Goal: Communication & Community: Answer question/provide support

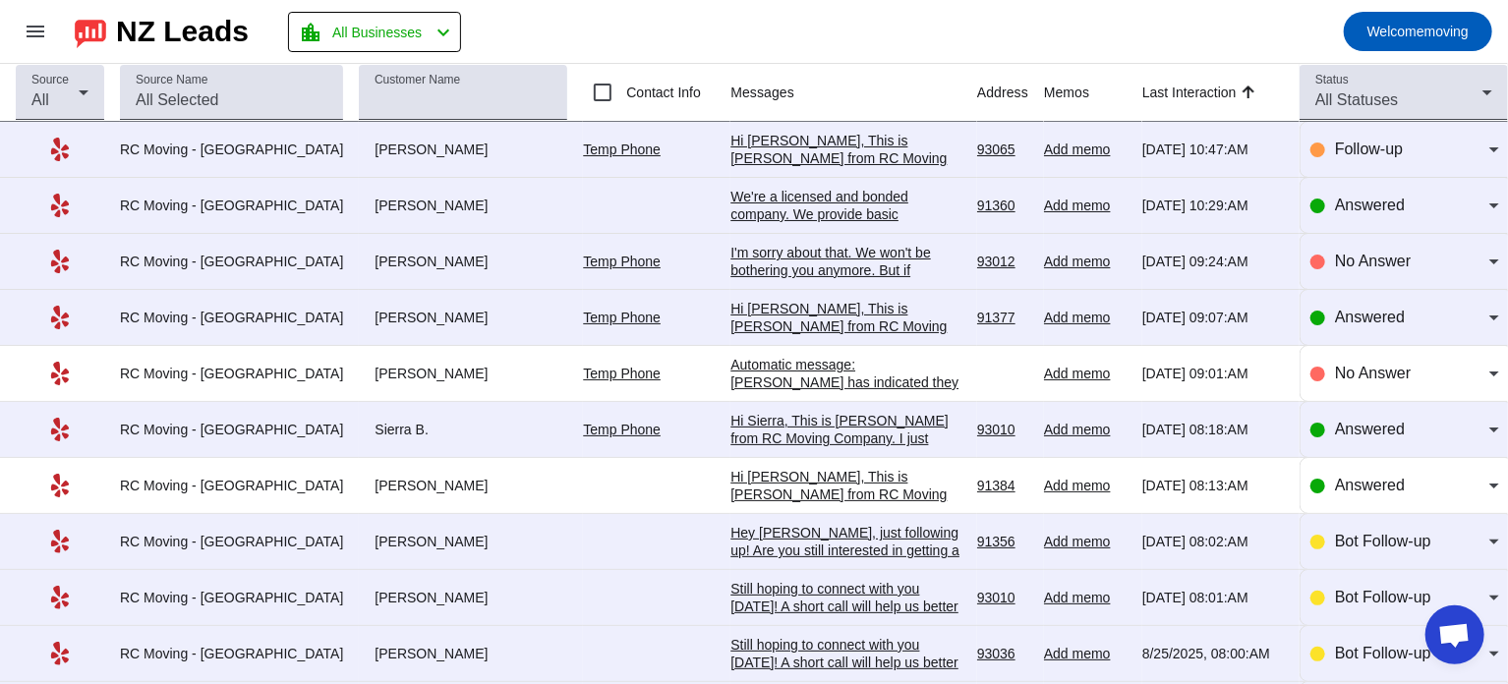
click at [790, 199] on div "We're a licensed and bonded company. We provide basic insurance free of charge.…" at bounding box center [846, 232] width 231 height 88
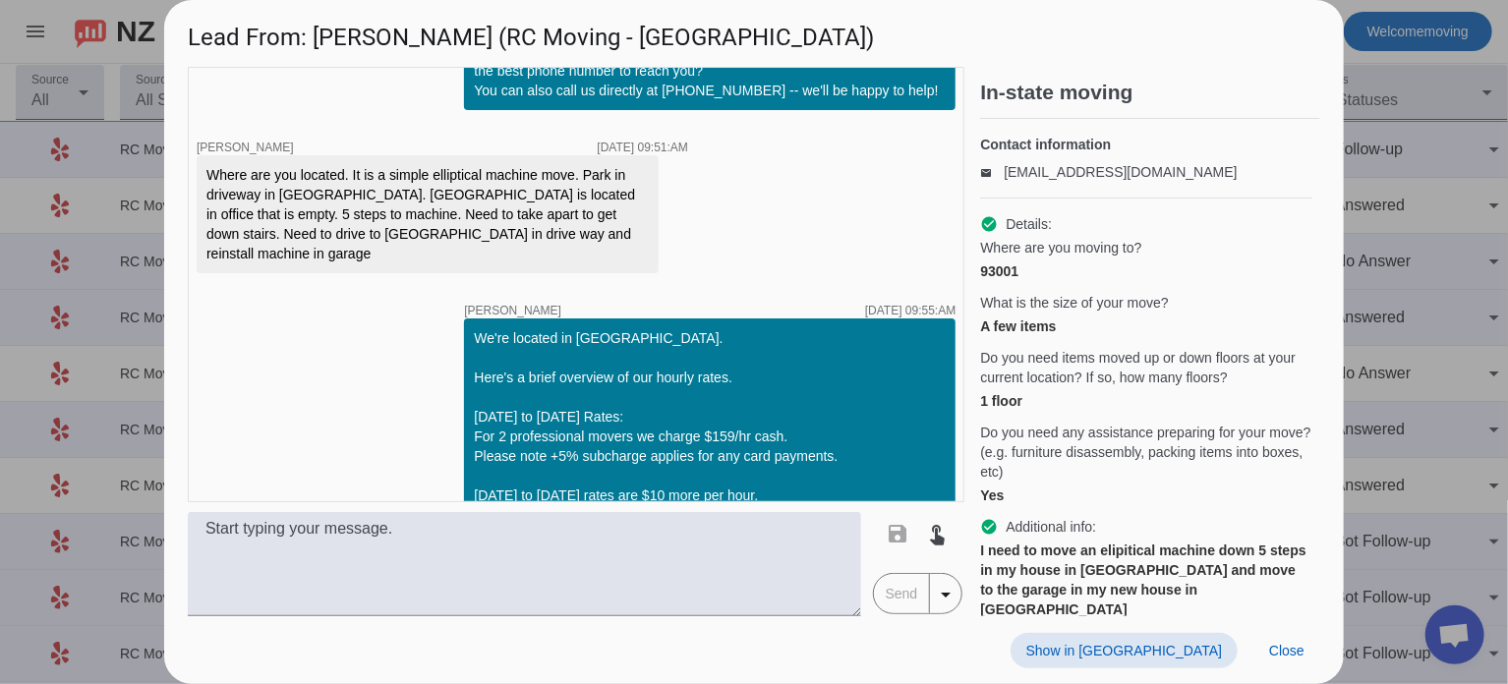
scroll to position [140, 0]
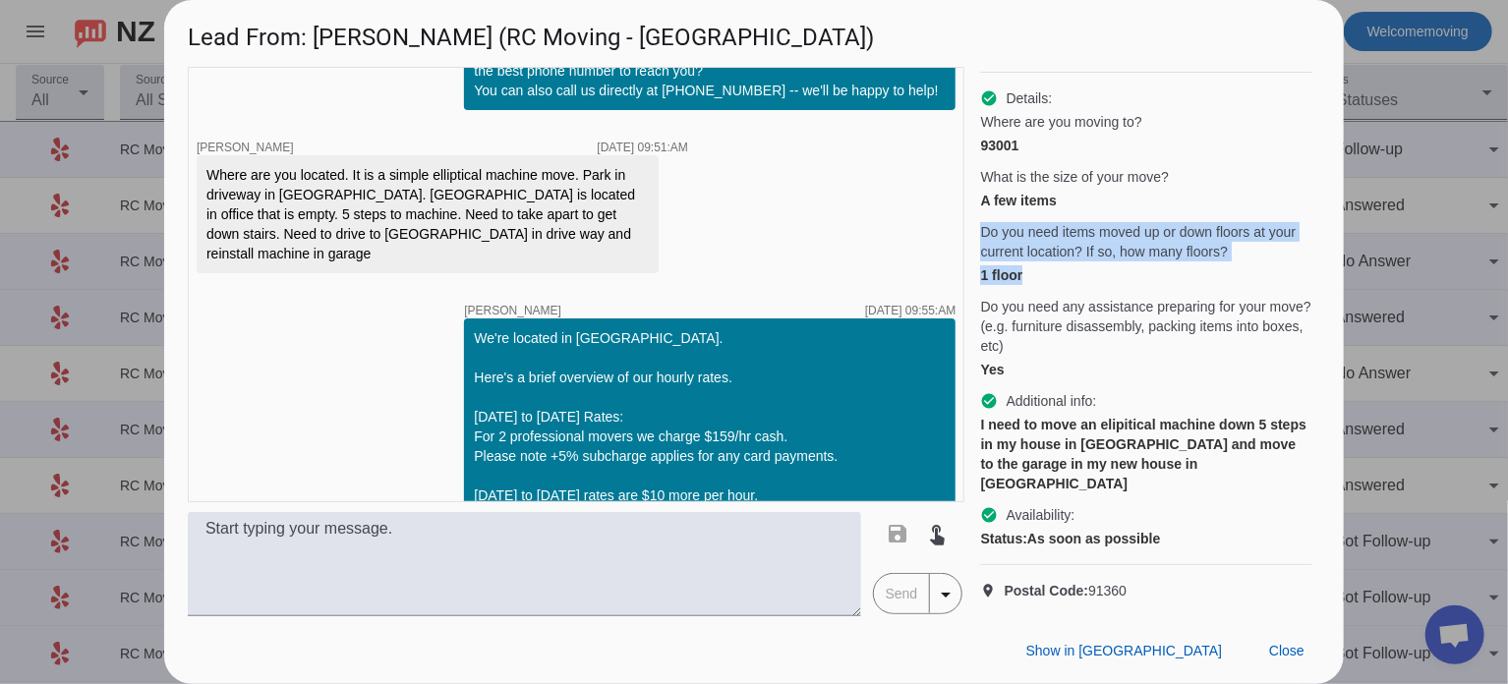
drag, startPoint x: 980, startPoint y: 233, endPoint x: 1159, endPoint y: 284, distance: 186.1
click at [1159, 284] on div "Do you need items moved up or down floors at your current location? If so, how …" at bounding box center [1146, 253] width 332 height 63
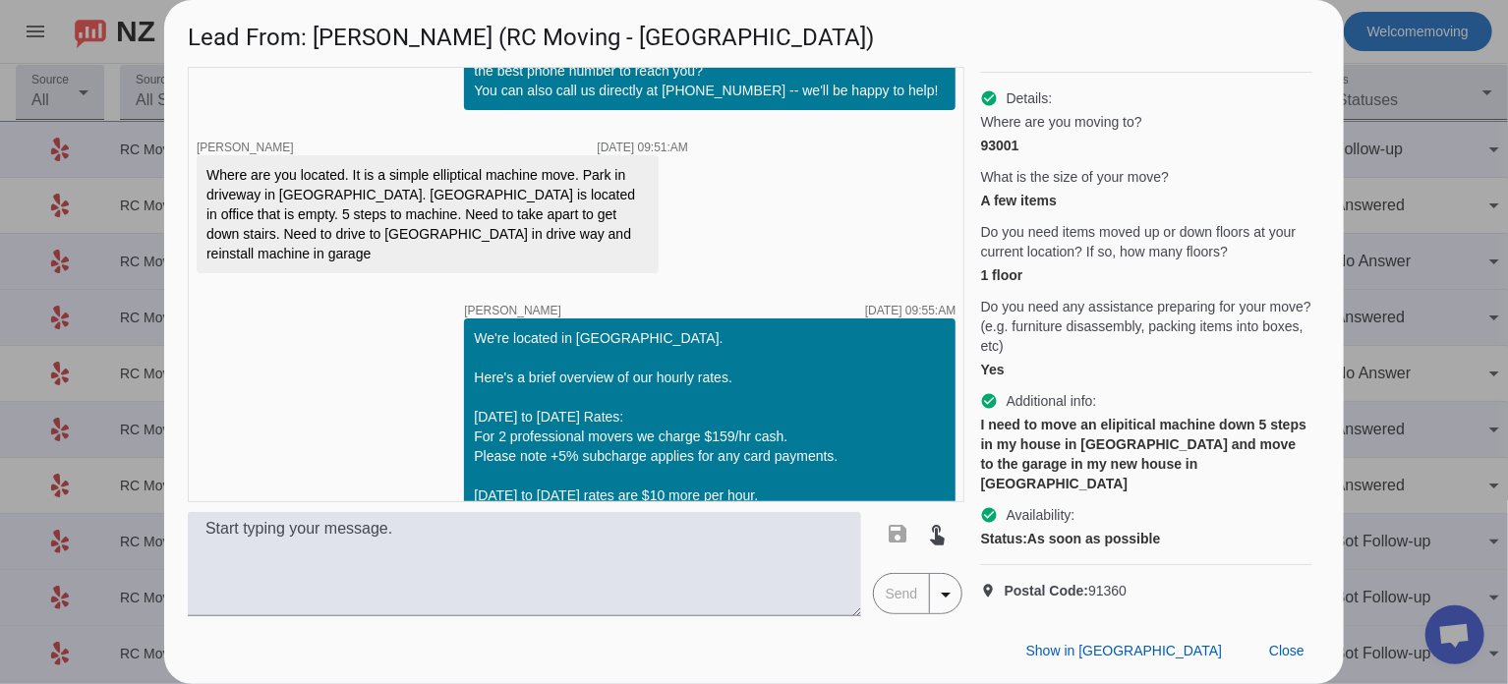
click at [1073, 305] on span "Do you need any assistance preparing for your move? (e.g. furniture disassembly…" at bounding box center [1146, 326] width 332 height 59
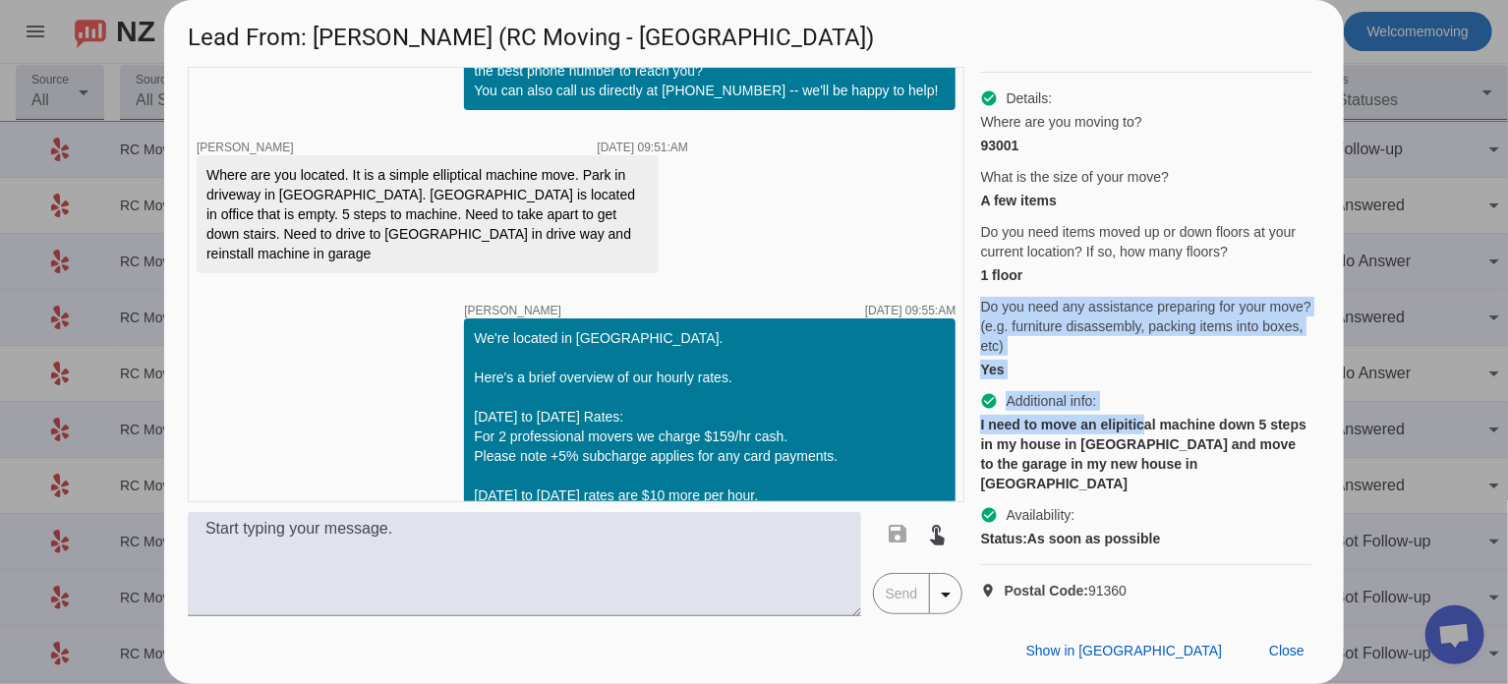
drag, startPoint x: 983, startPoint y: 308, endPoint x: 1154, endPoint y: 429, distance: 209.5
click at [1154, 429] on div "check_circle Details: Where are you moving to? 93001 What is the size of your m…" at bounding box center [1146, 319] width 332 height 493
click at [1154, 429] on div "I need to move an elipitical machine down 5 steps in my house in [GEOGRAPHIC_DA…" at bounding box center [1146, 454] width 332 height 79
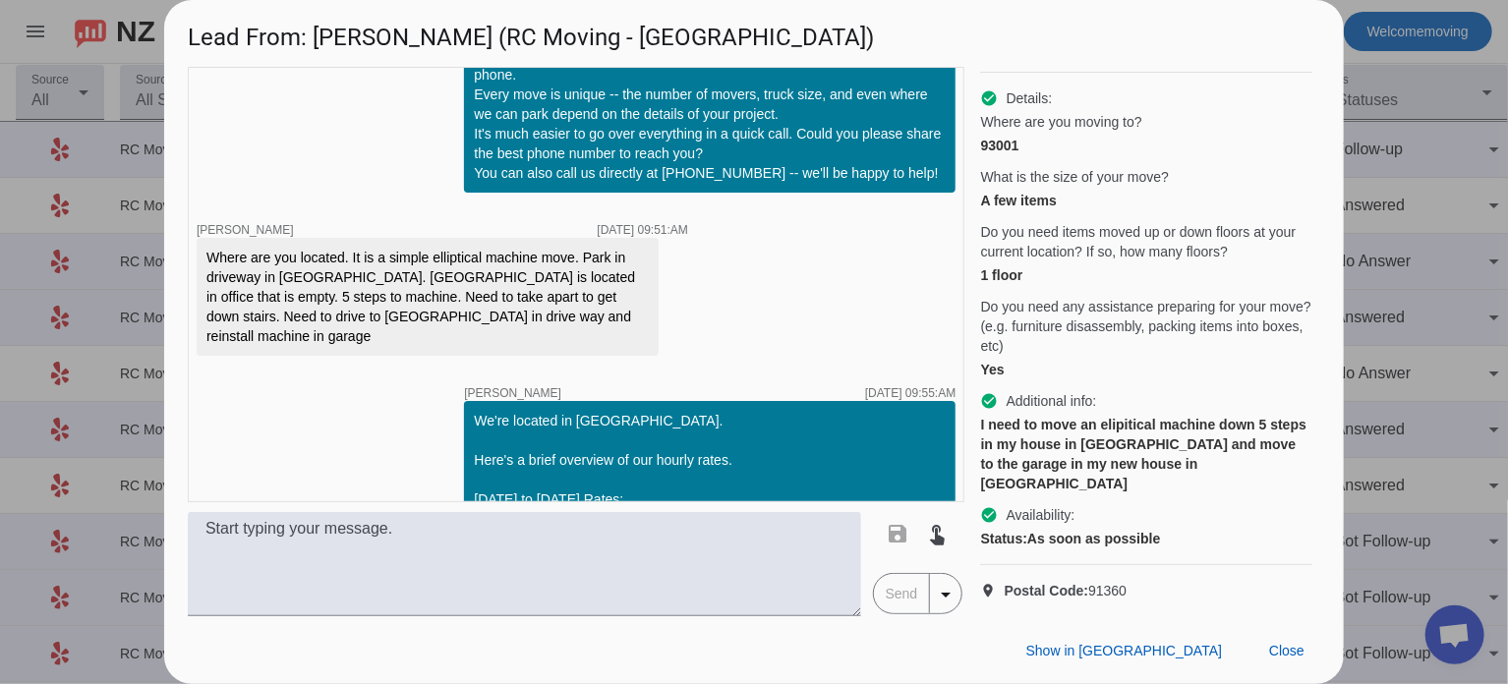
scroll to position [78, 0]
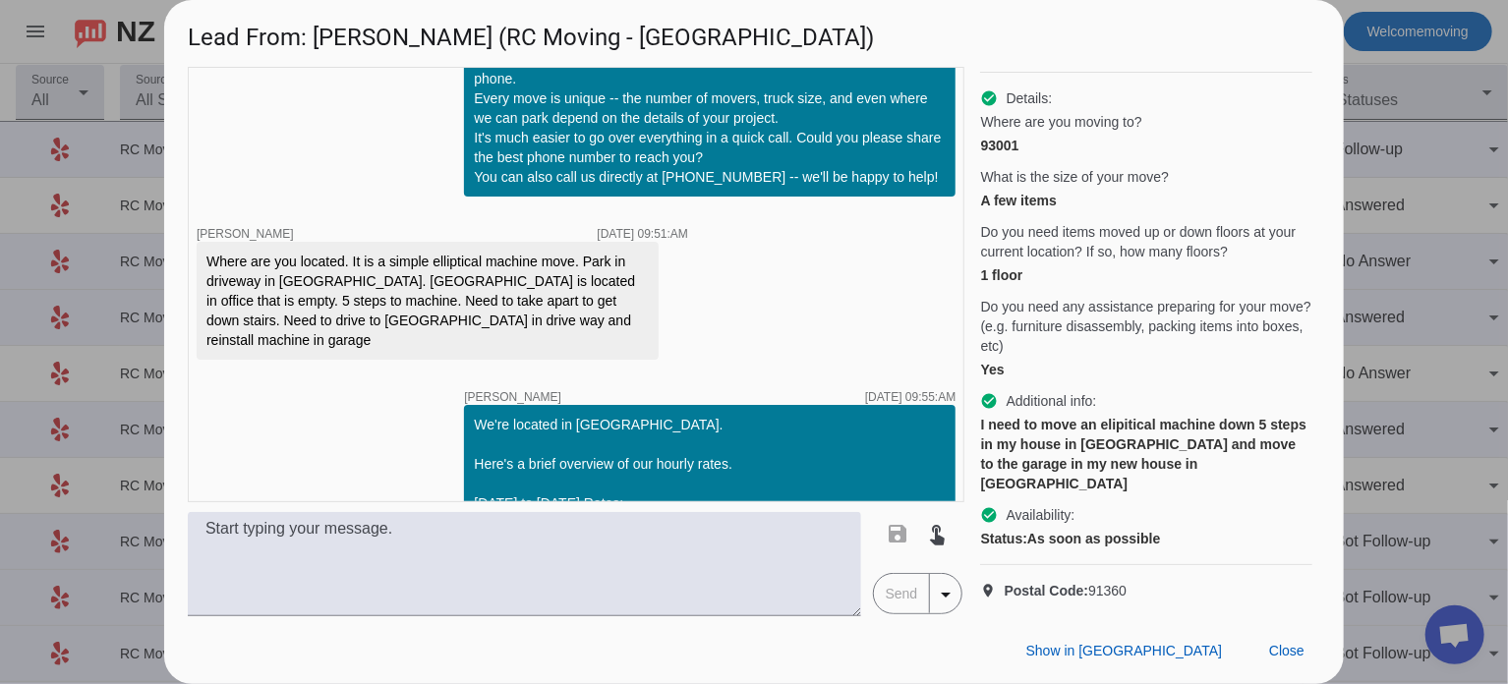
click at [533, 282] on div "Where are you located. It is a simple elliptical machine move. Park in driveway…" at bounding box center [427, 301] width 442 height 98
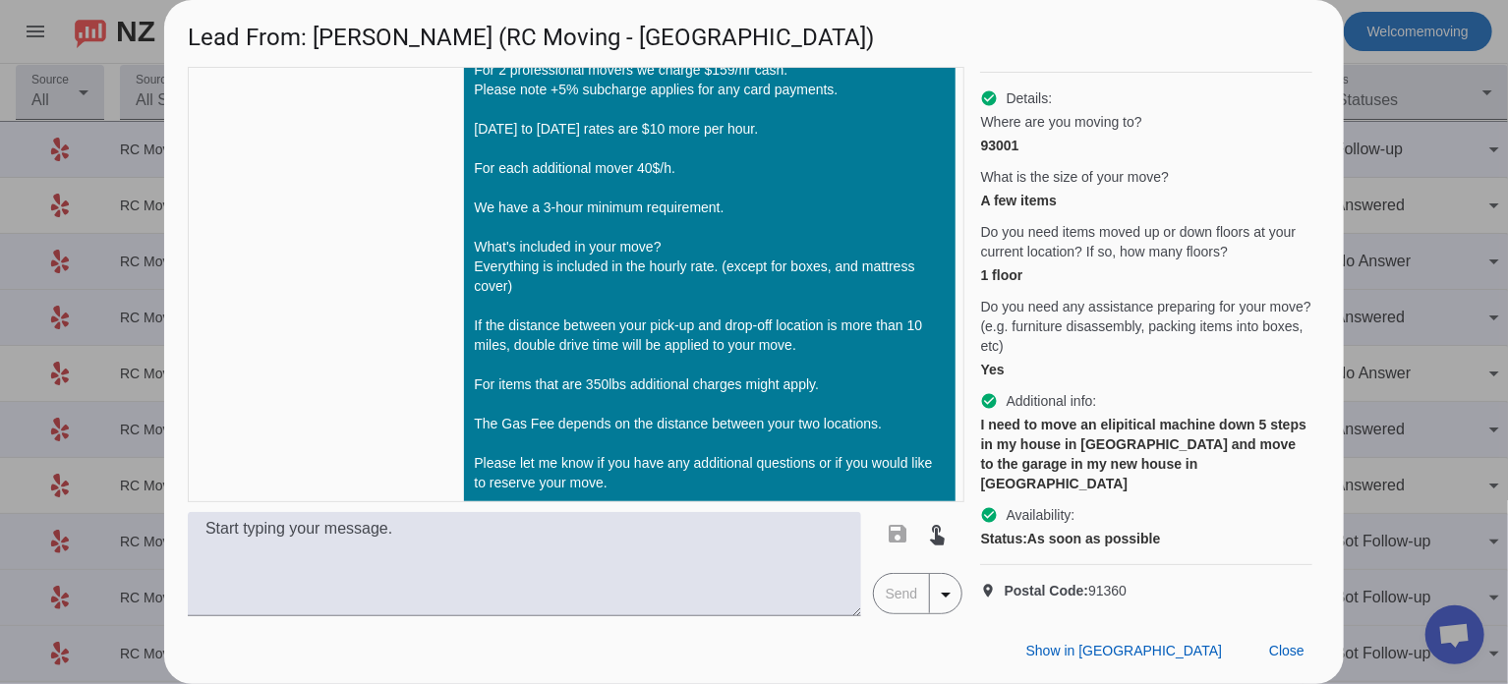
scroll to position [854, 0]
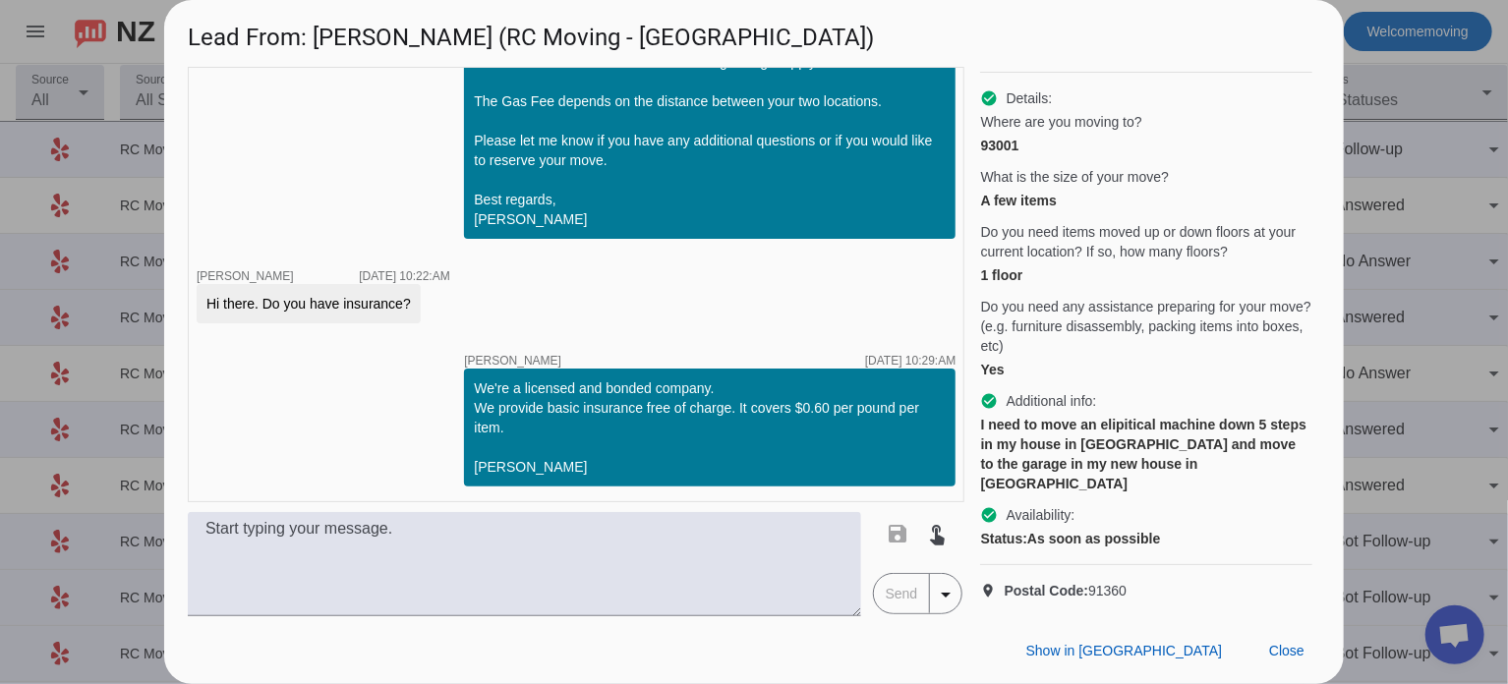
click at [1152, 441] on div "I need to move an elipitical machine down 5 steps in my house in [GEOGRAPHIC_DA…" at bounding box center [1146, 454] width 332 height 79
click at [1424, 119] on div at bounding box center [754, 342] width 1508 height 684
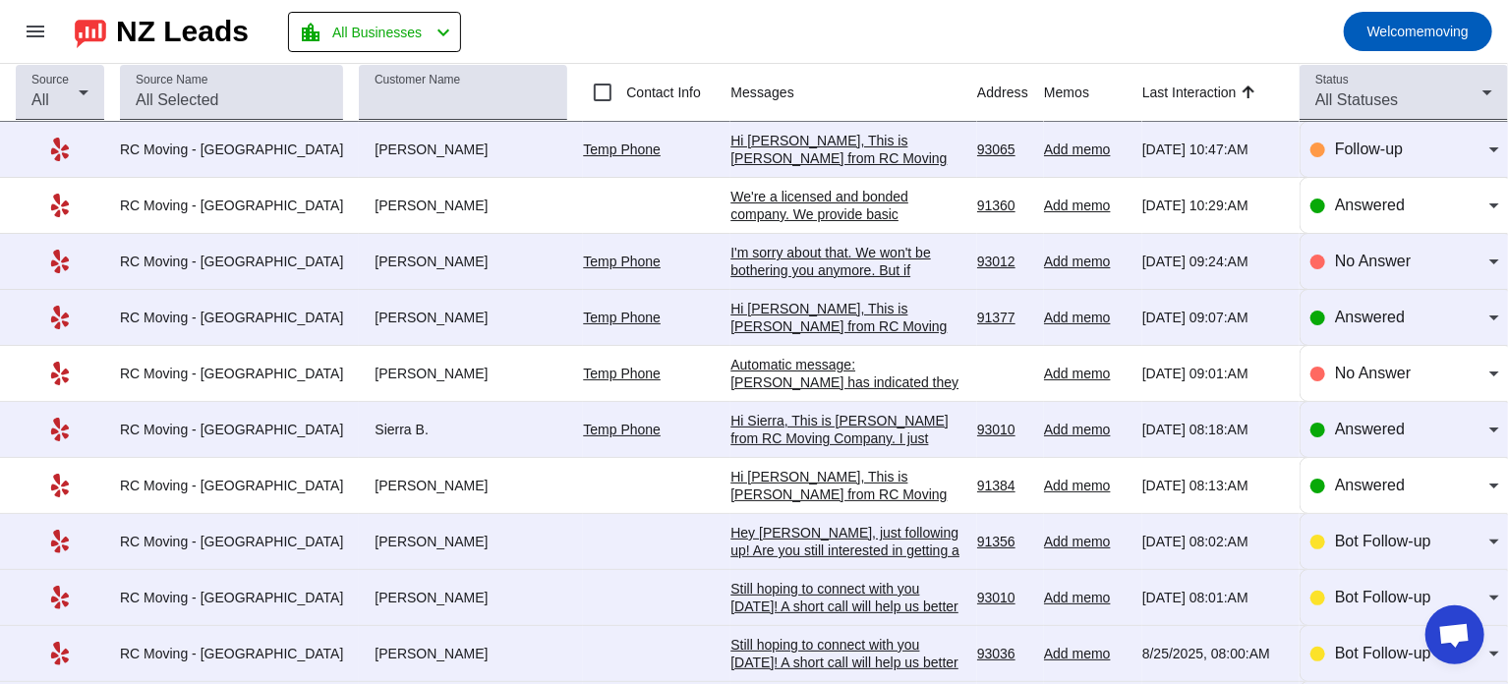
click at [817, 13] on mat-toolbar-row "menu NZ Leads location_city All Businesses chevron_left Welcome moving" at bounding box center [754, 31] width 1508 height 63
